Goal: Register for event/course

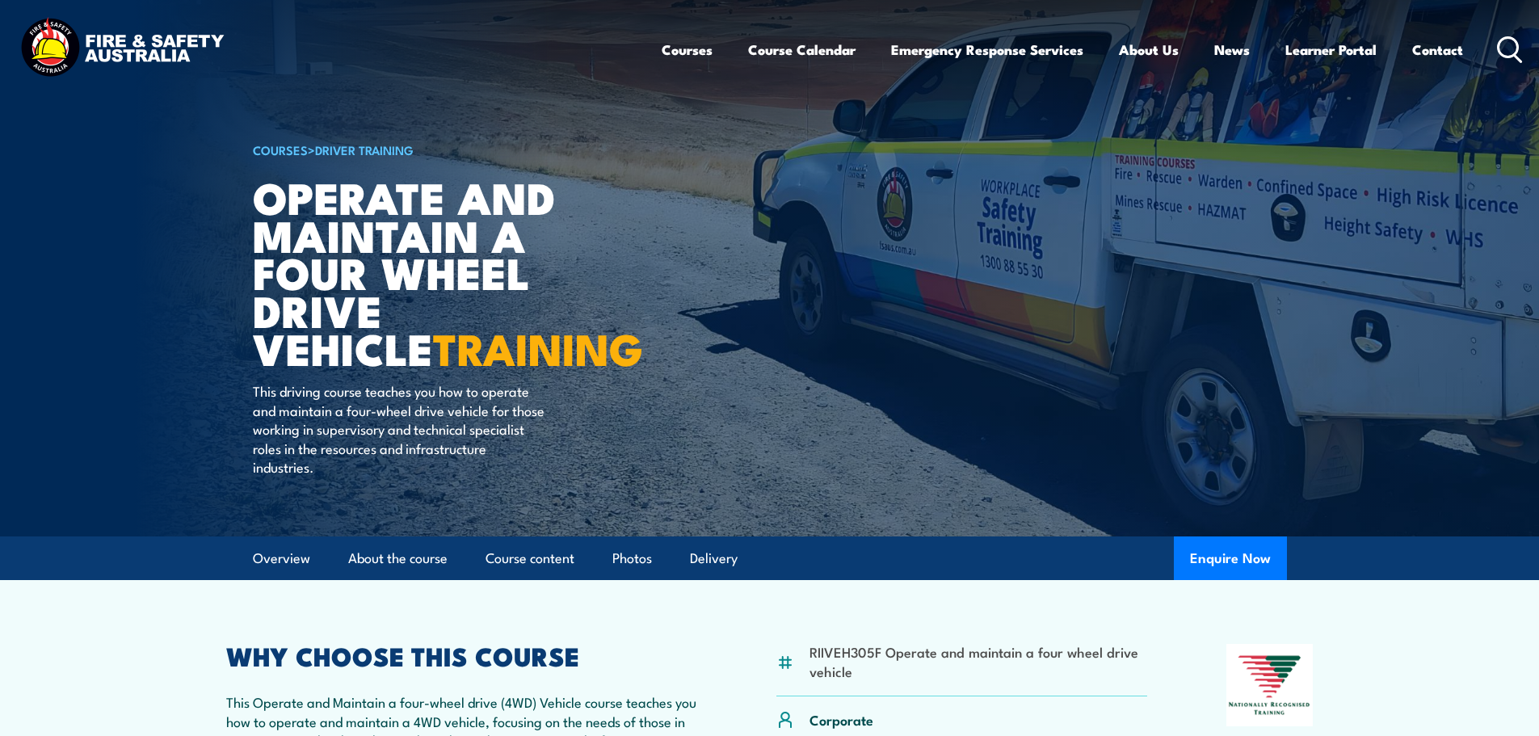
click at [812, 52] on link "Course Calendar" at bounding box center [801, 49] width 107 height 43
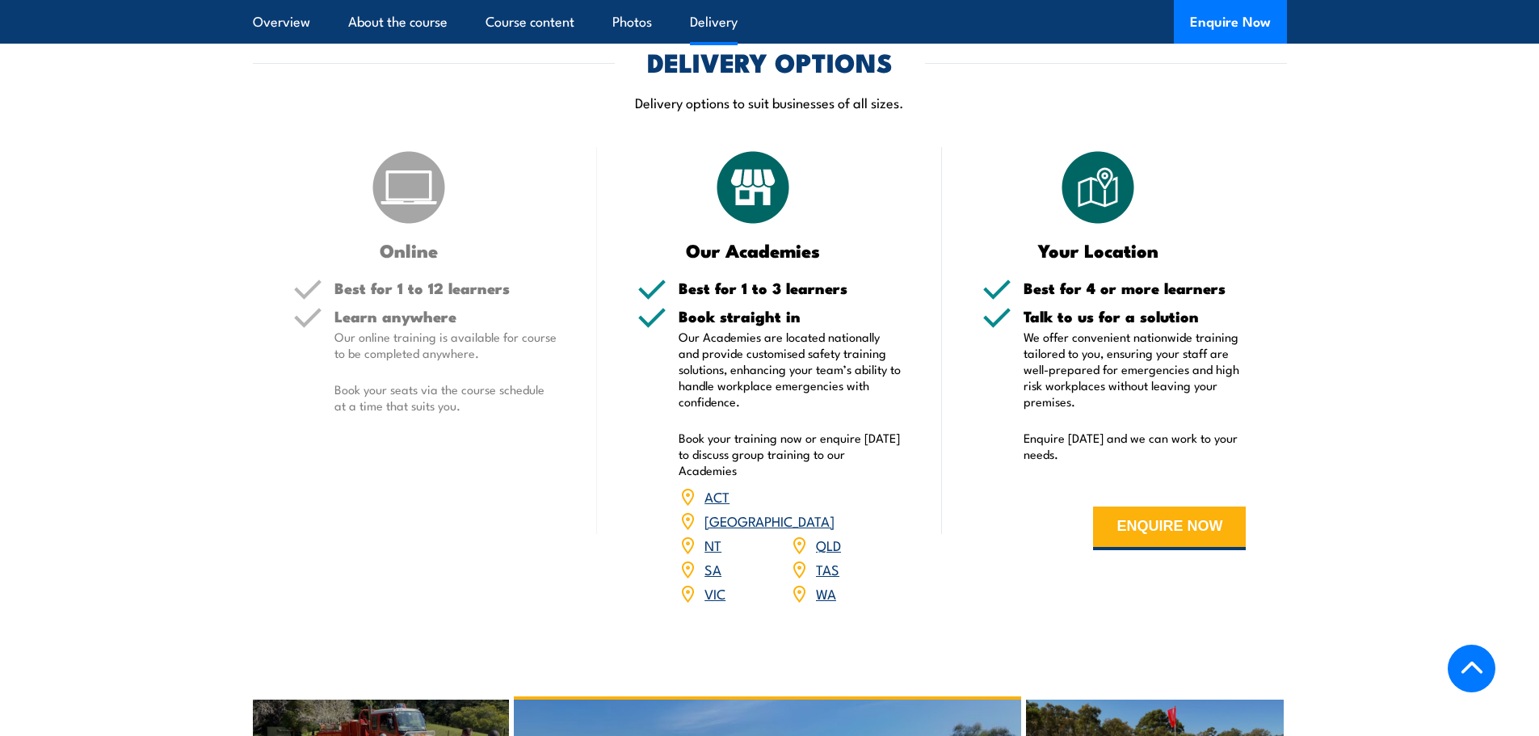
scroll to position [2020, 0]
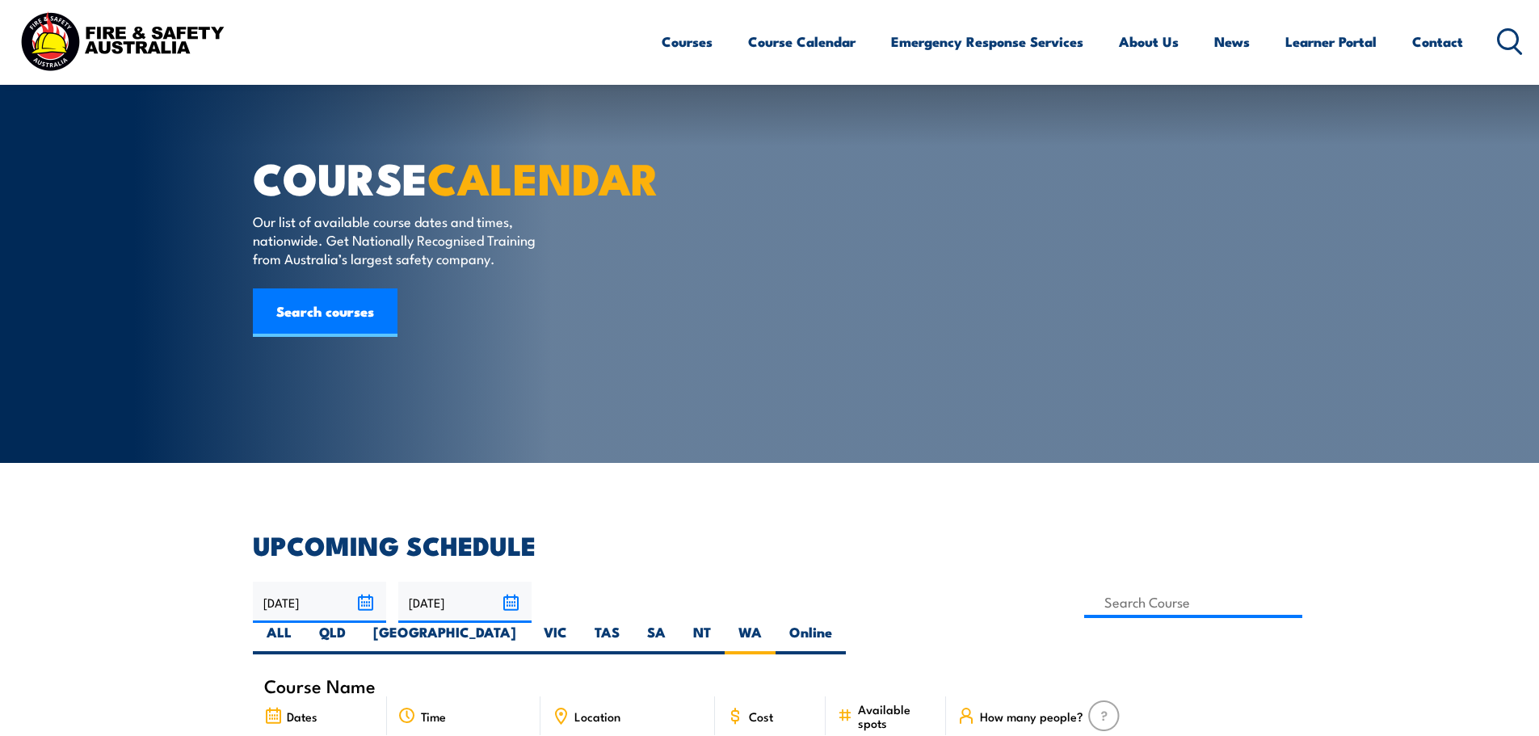
drag, startPoint x: 705, startPoint y: 196, endPoint x: 491, endPoint y: 210, distance: 214.5
click at [1084, 587] on input at bounding box center [1193, 603] width 219 height 32
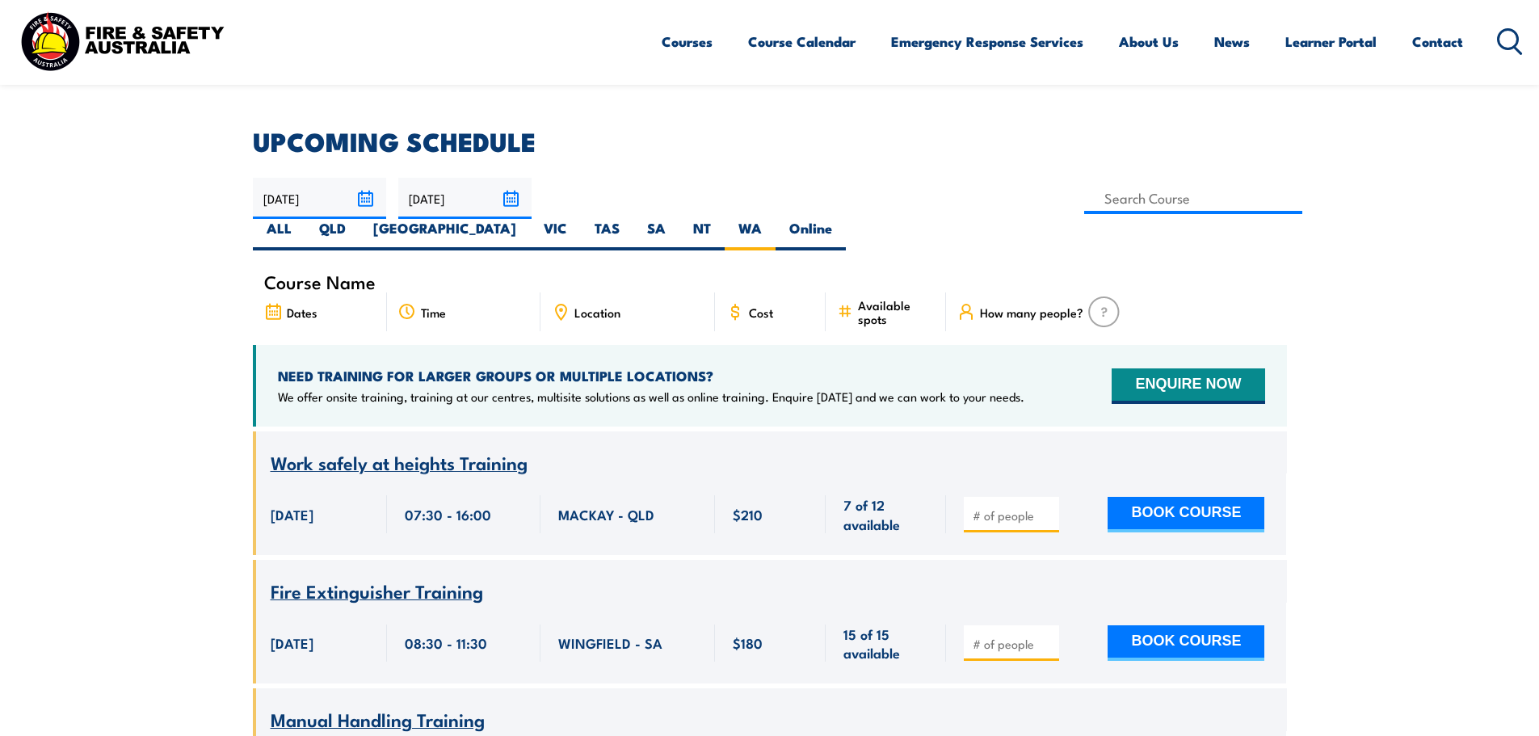
click at [1084, 204] on input at bounding box center [1193, 199] width 219 height 32
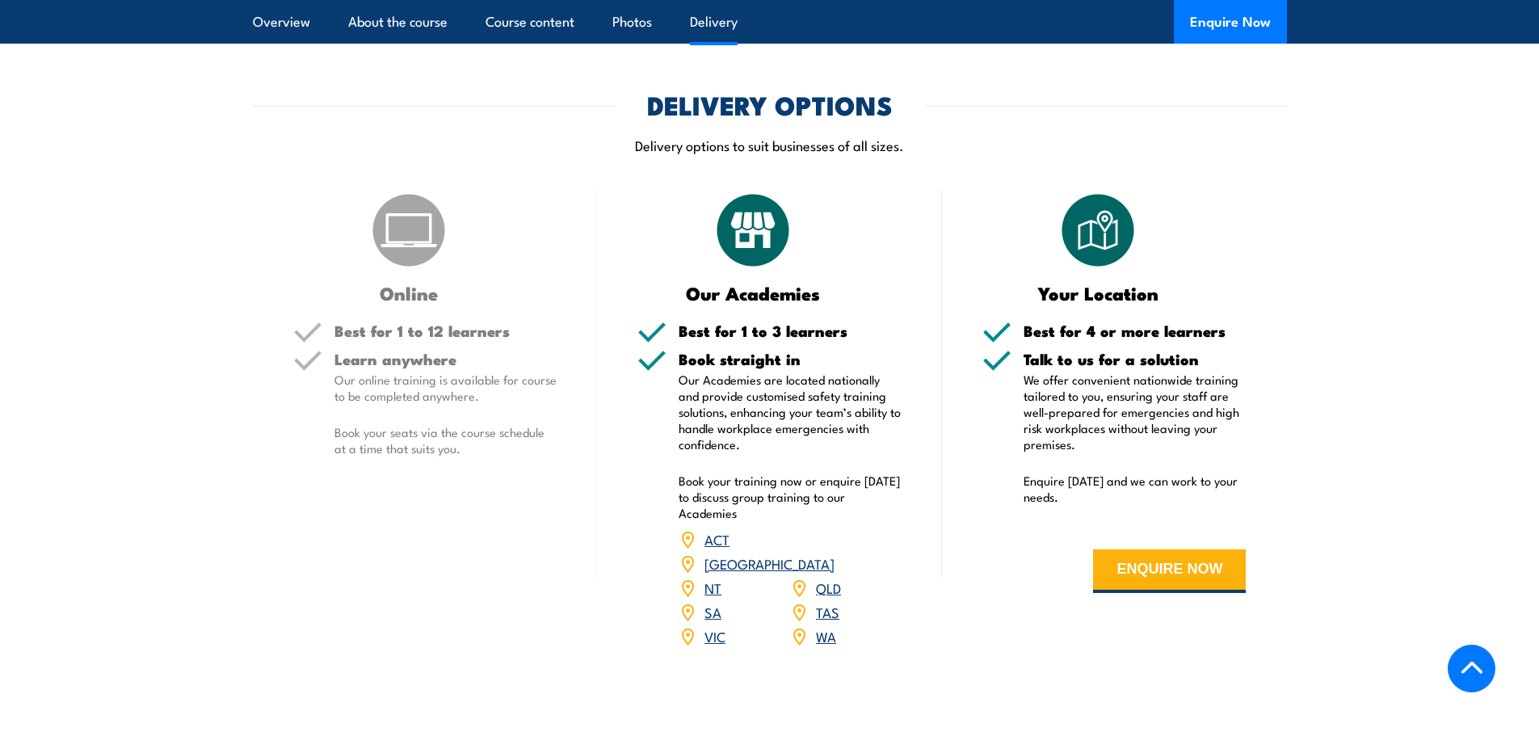
scroll to position [2101, 0]
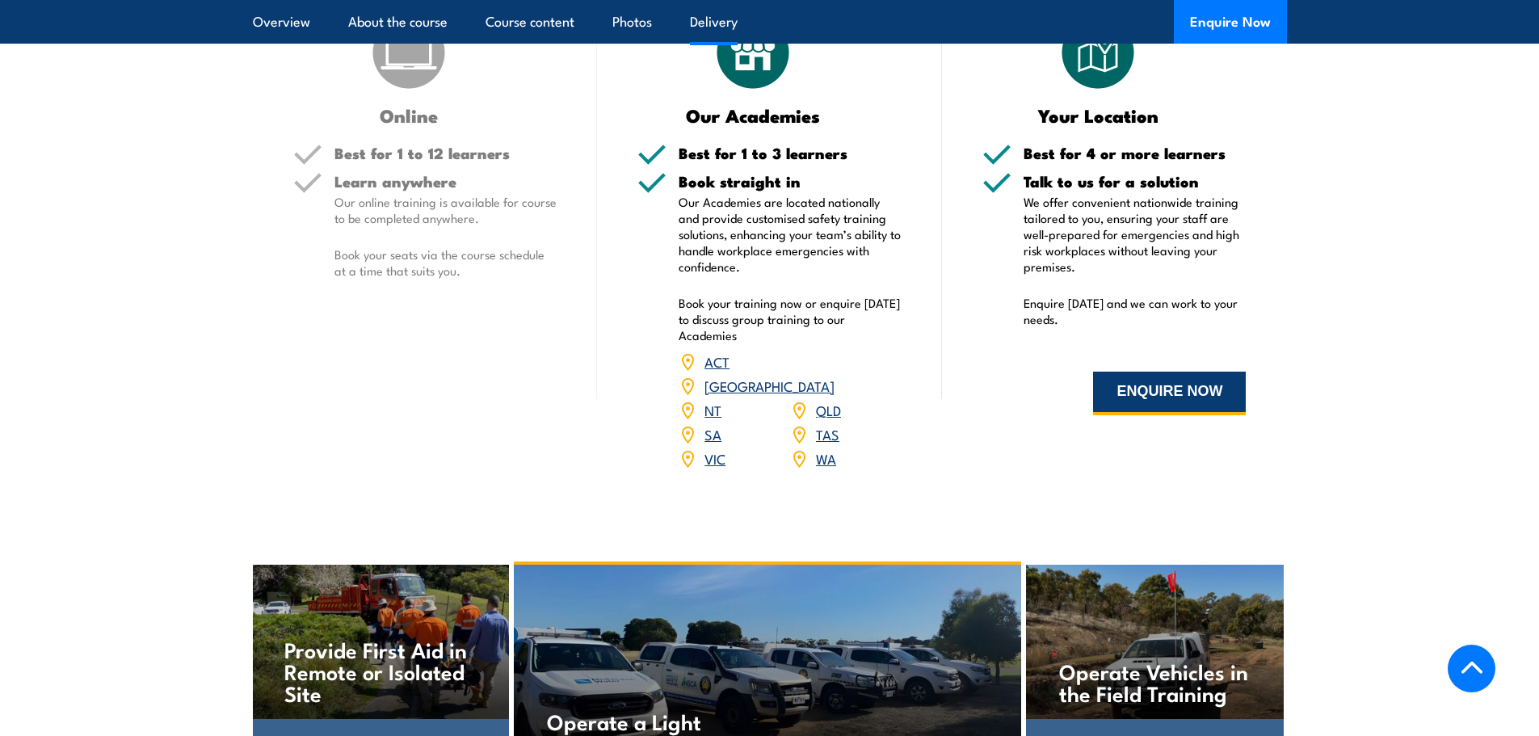
click at [1128, 392] on button "ENQUIRE NOW" at bounding box center [1169, 394] width 153 height 44
click at [820, 448] on link "WA" at bounding box center [826, 457] width 20 height 19
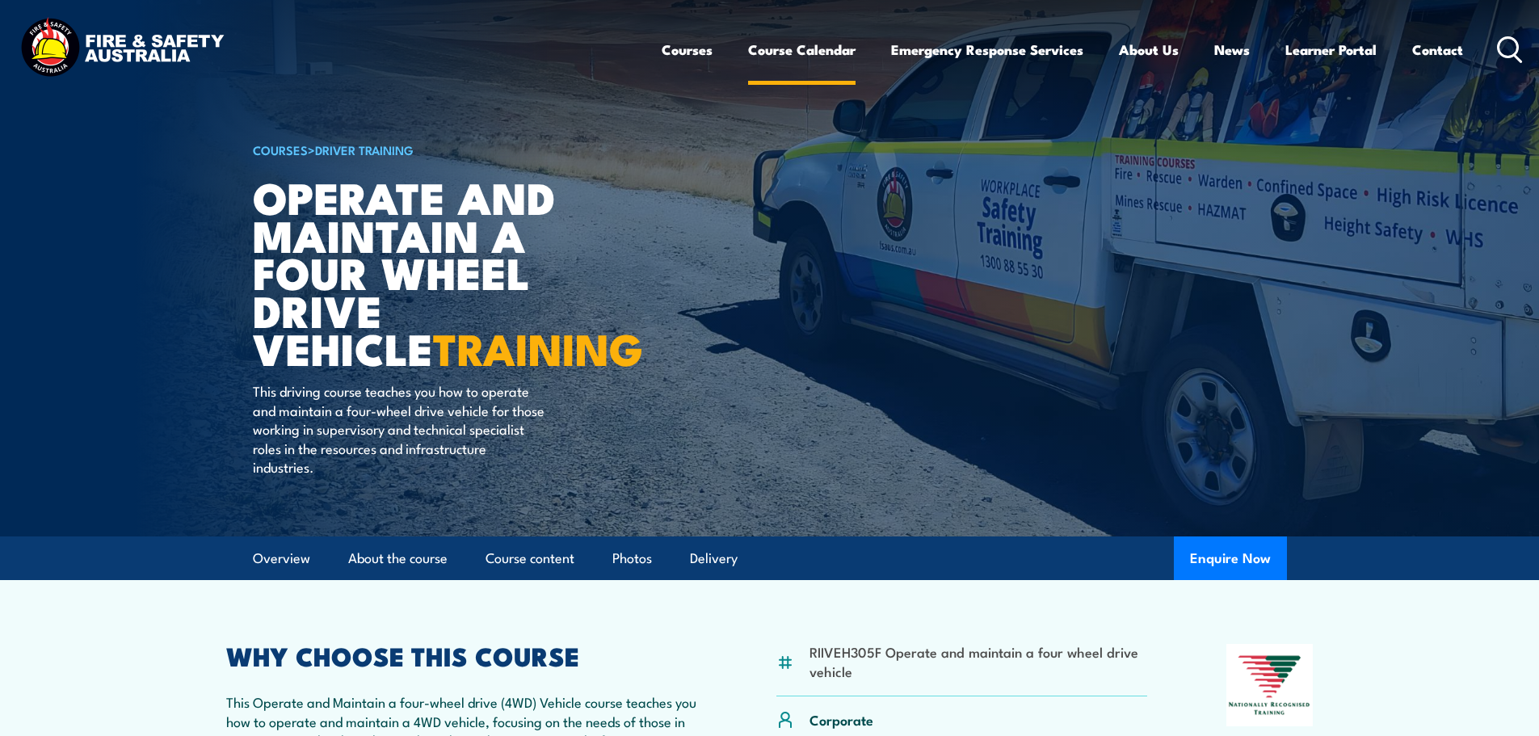
click at [813, 53] on link "Course Calendar" at bounding box center [801, 49] width 107 height 43
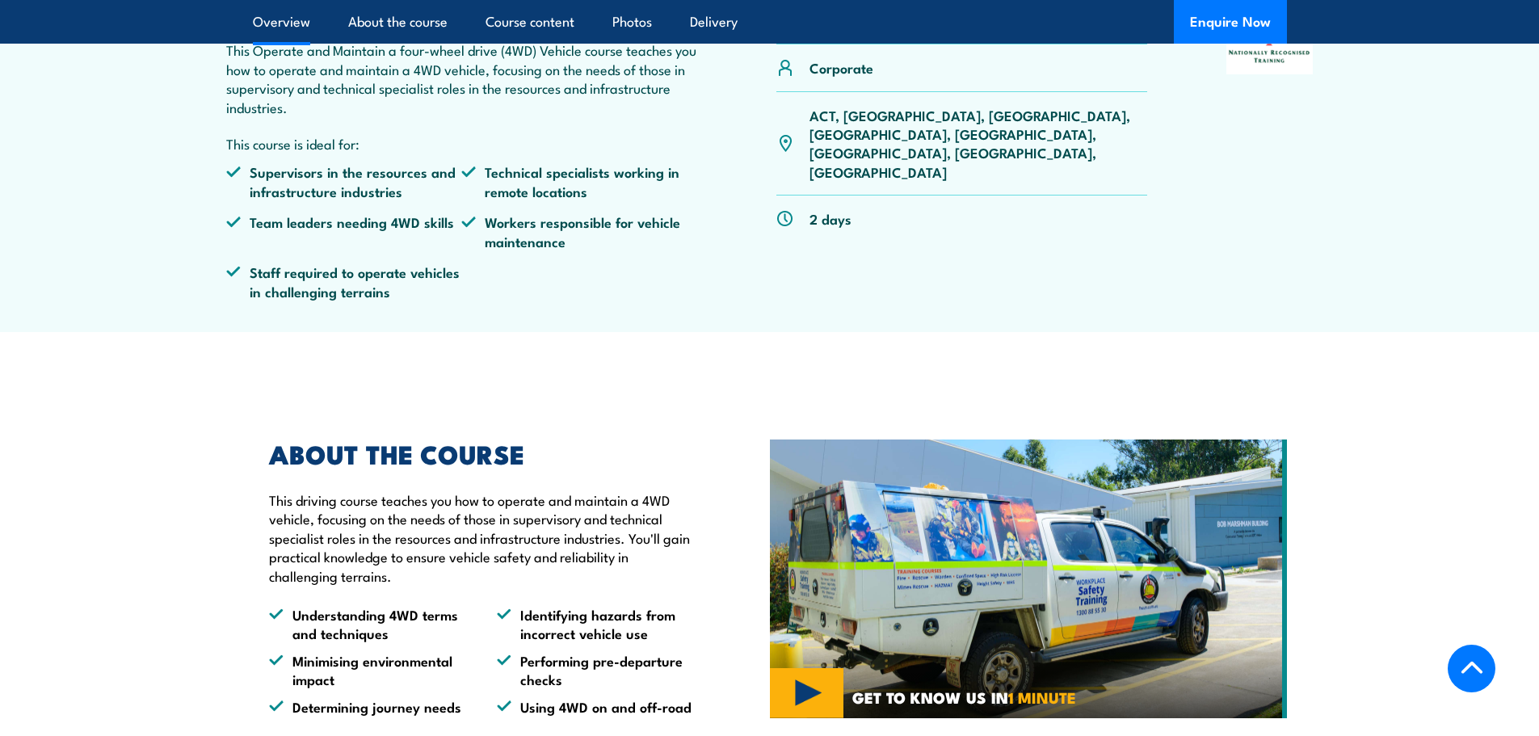
scroll to position [727, 0]
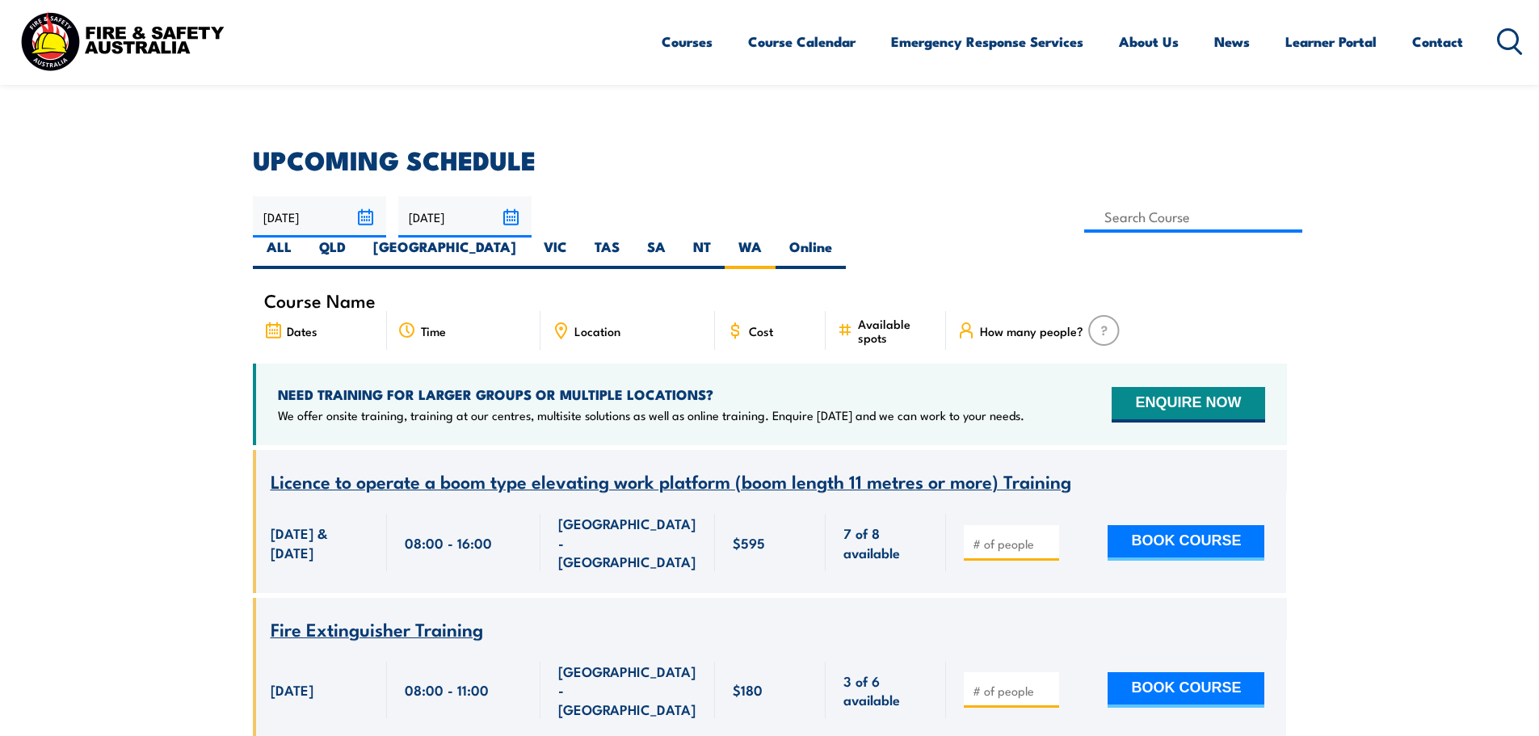
scroll to position [291, 0]
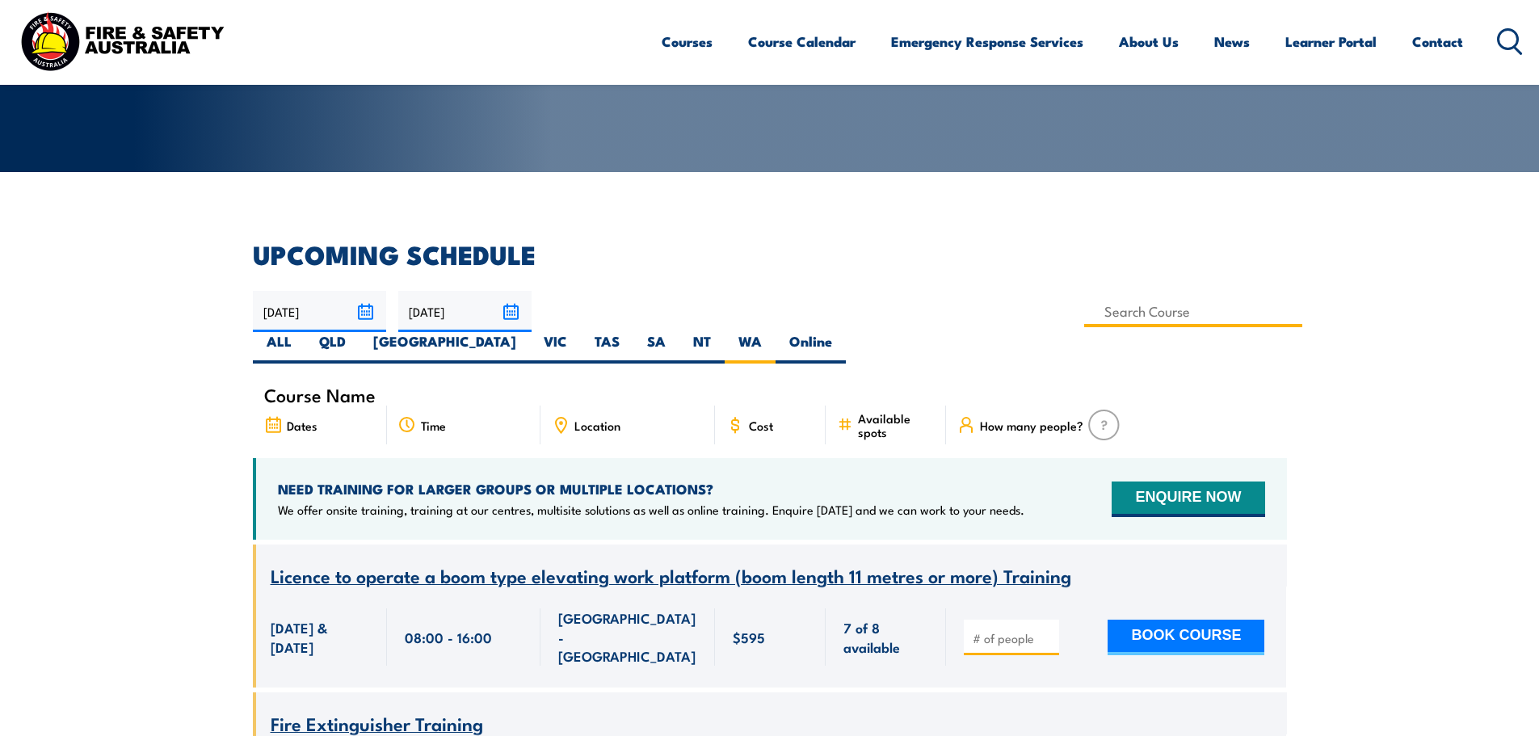
click at [1084, 311] on input at bounding box center [1193, 312] width 219 height 32
type input "Operate and maintain a four wheel drive vehicle Training"
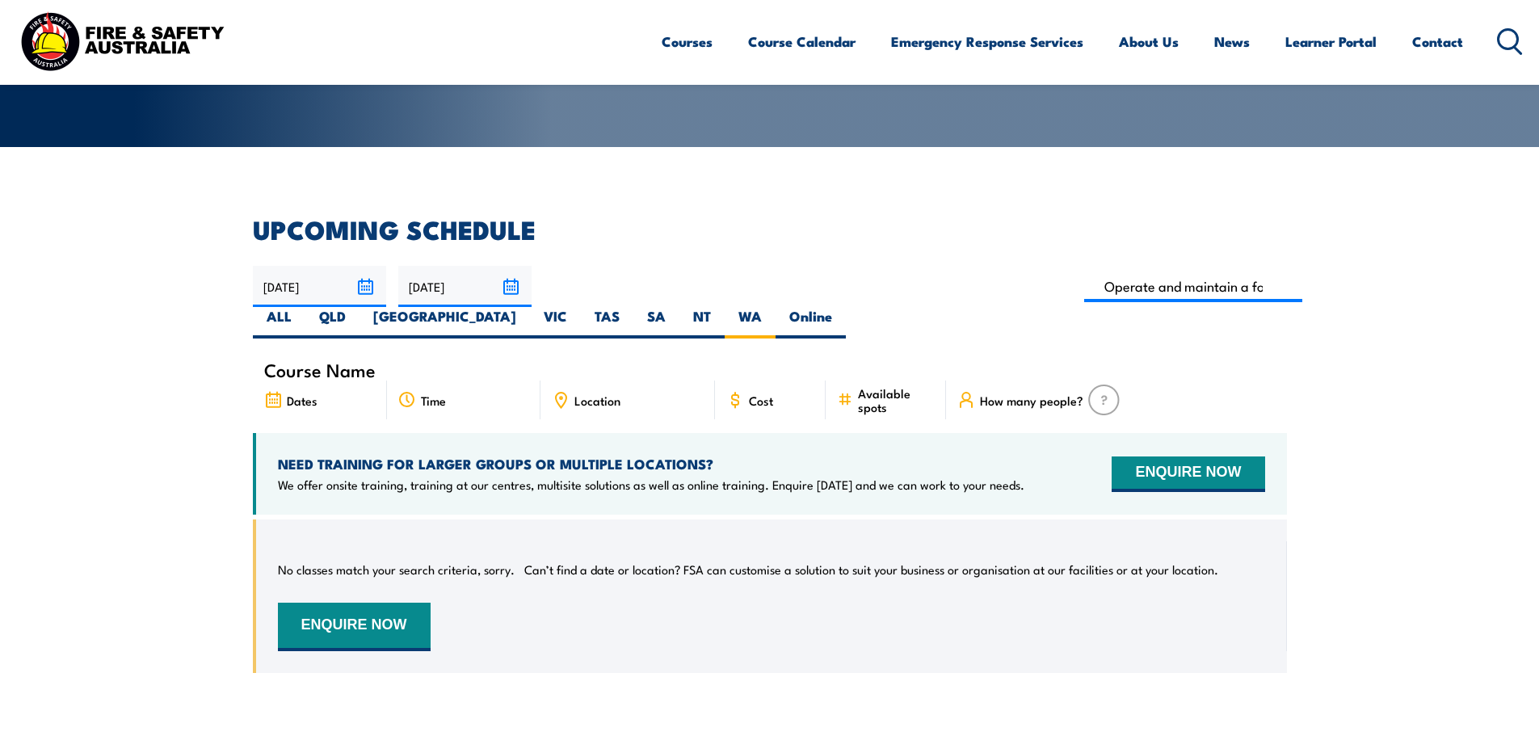
scroll to position [291, 0]
